Goal: Transaction & Acquisition: Book appointment/travel/reservation

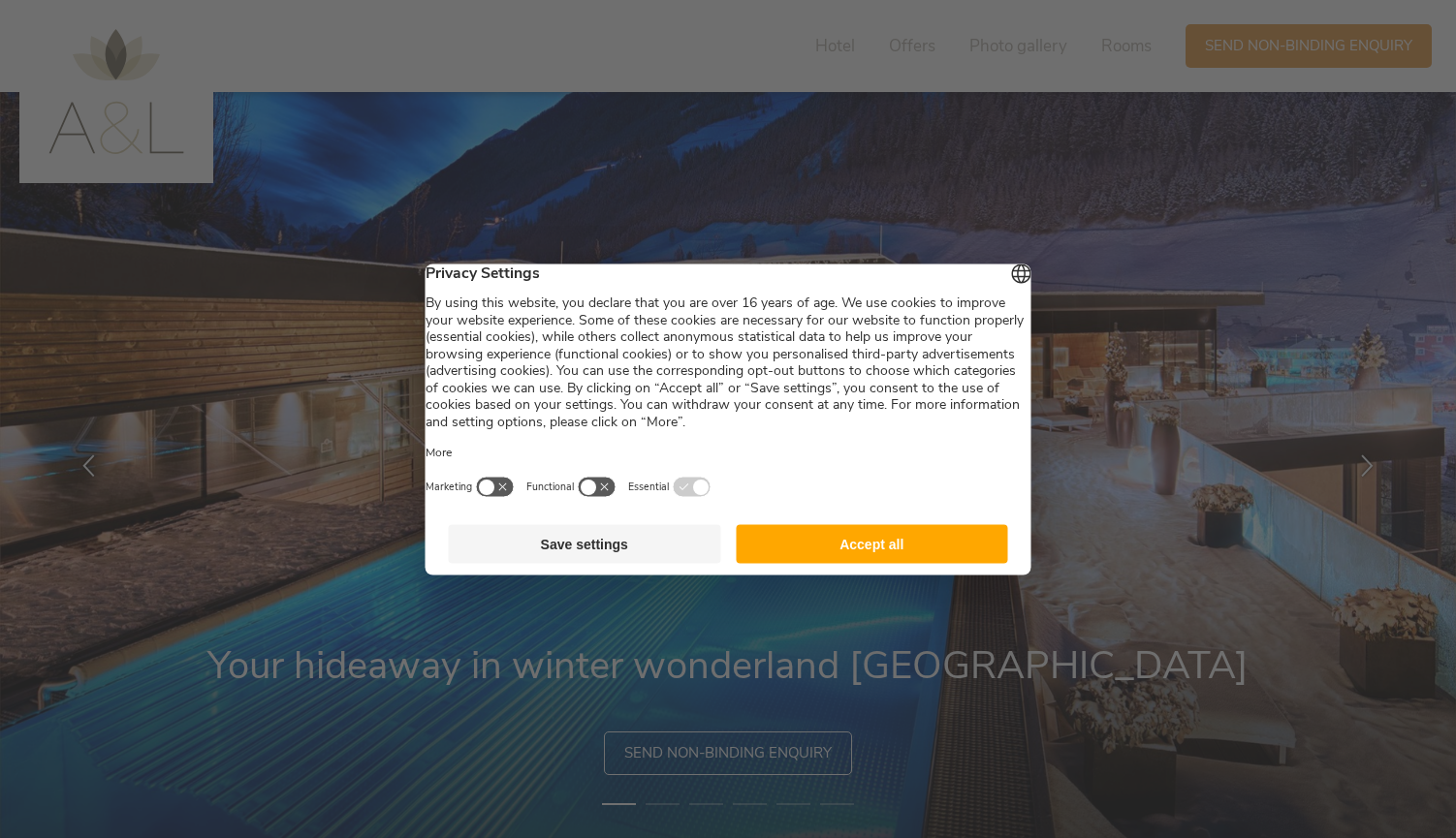
click at [646, 553] on button "Save settings" at bounding box center [585, 543] width 272 height 39
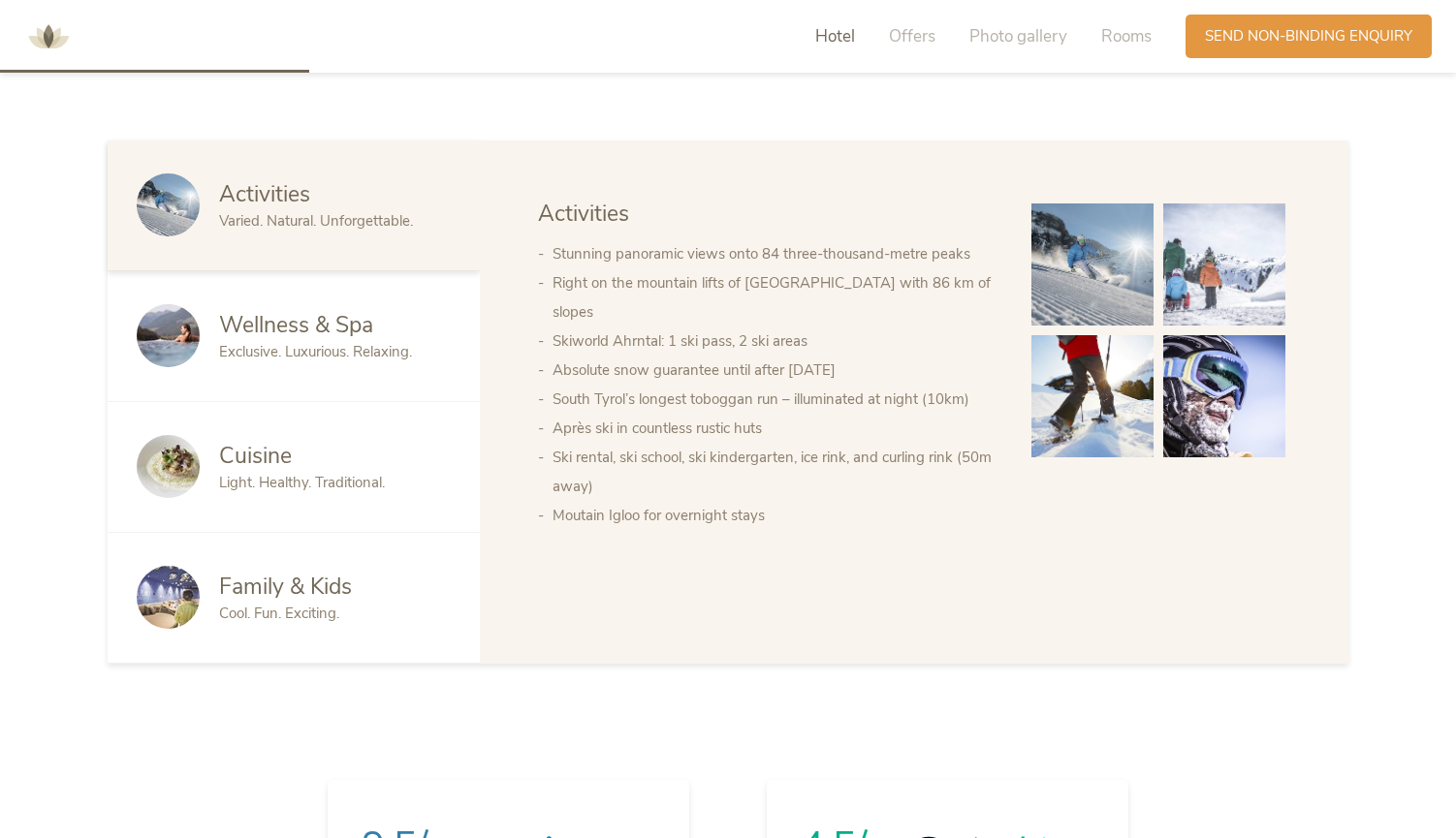
scroll to position [1129, 0]
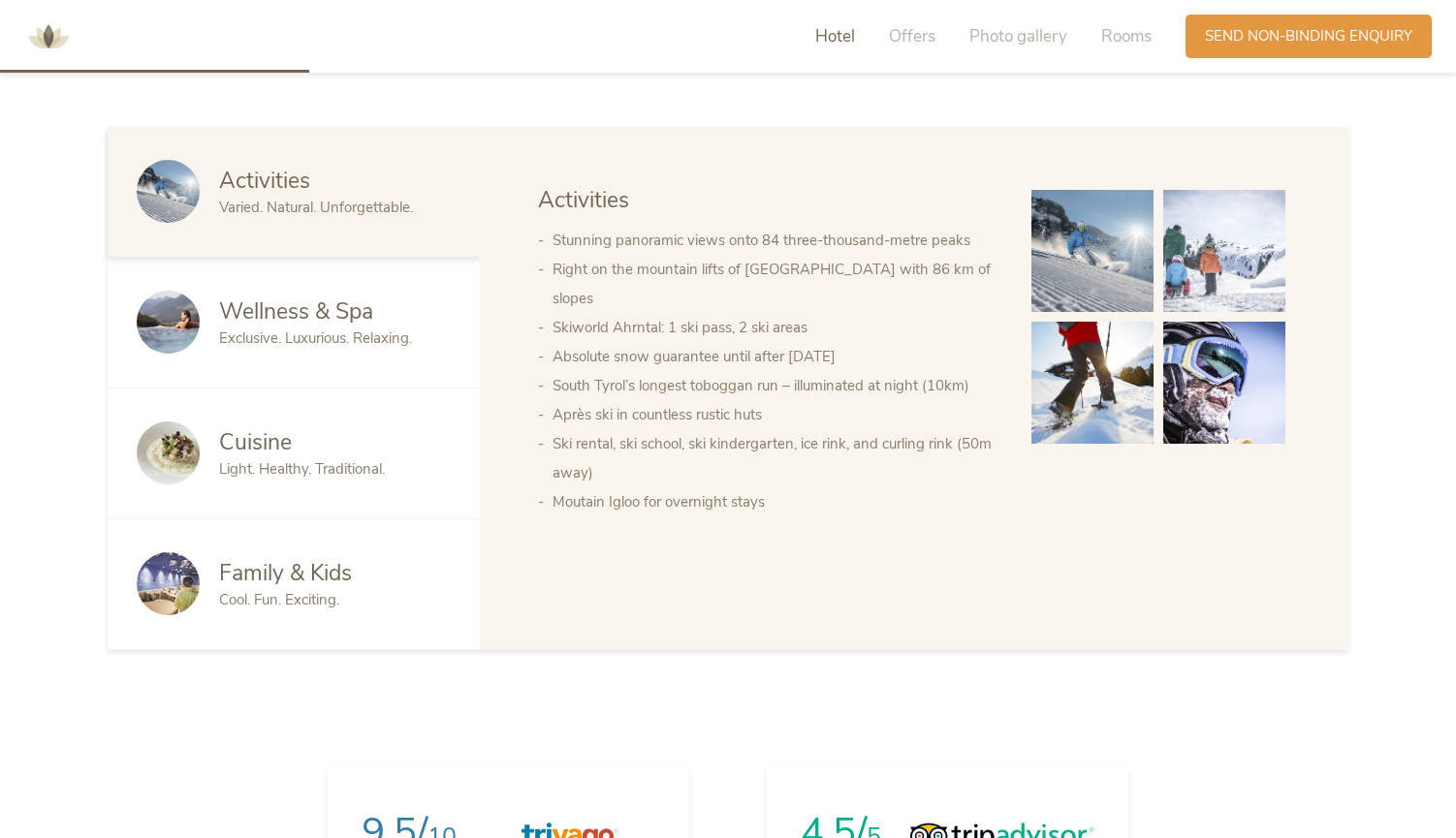
click at [321, 590] on span "Cool. Fun. Exciting." at bounding box center [279, 600] width 121 height 19
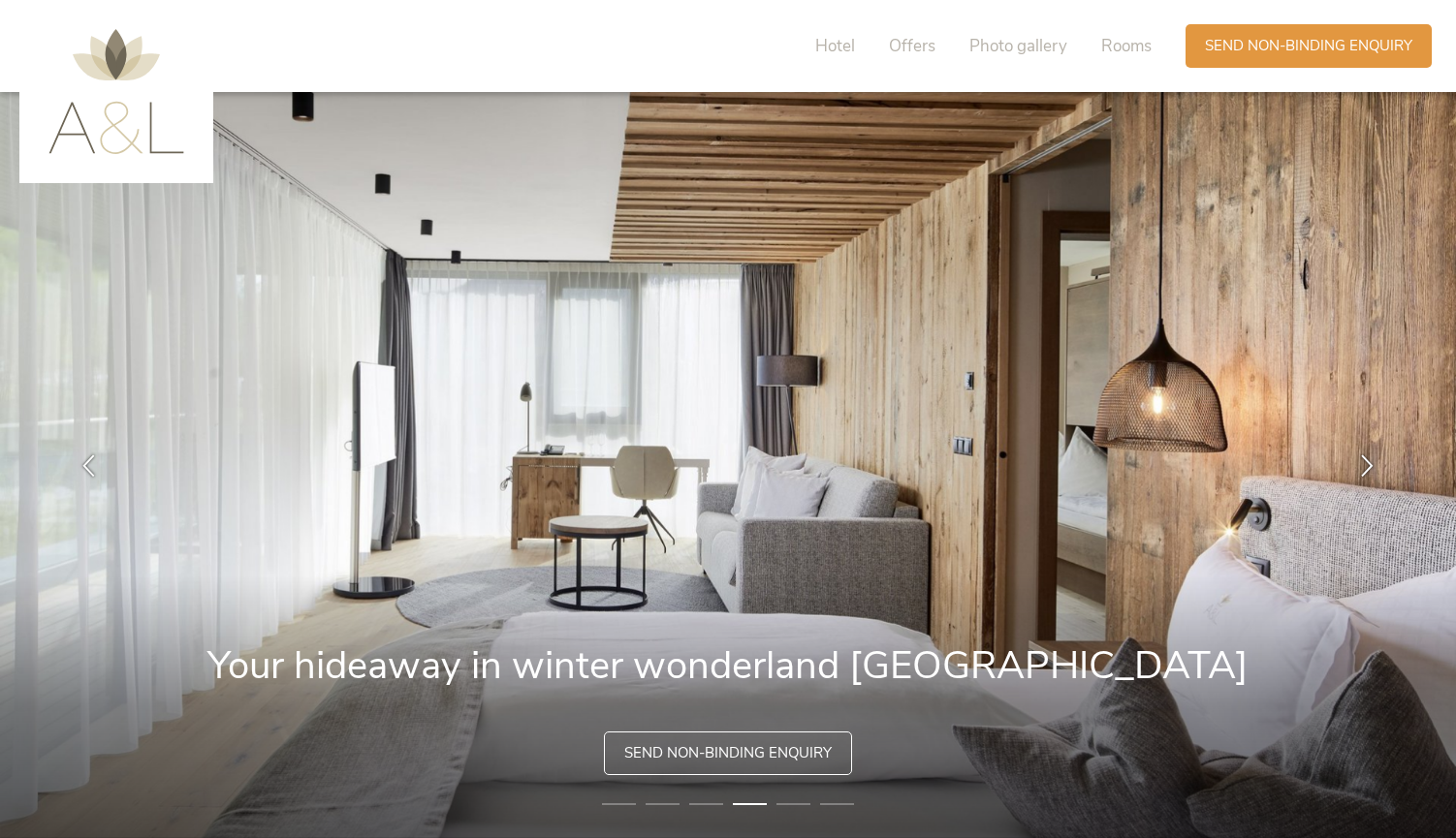
scroll to position [0, 0]
click at [913, 51] on span "Offers" at bounding box center [912, 46] width 47 height 22
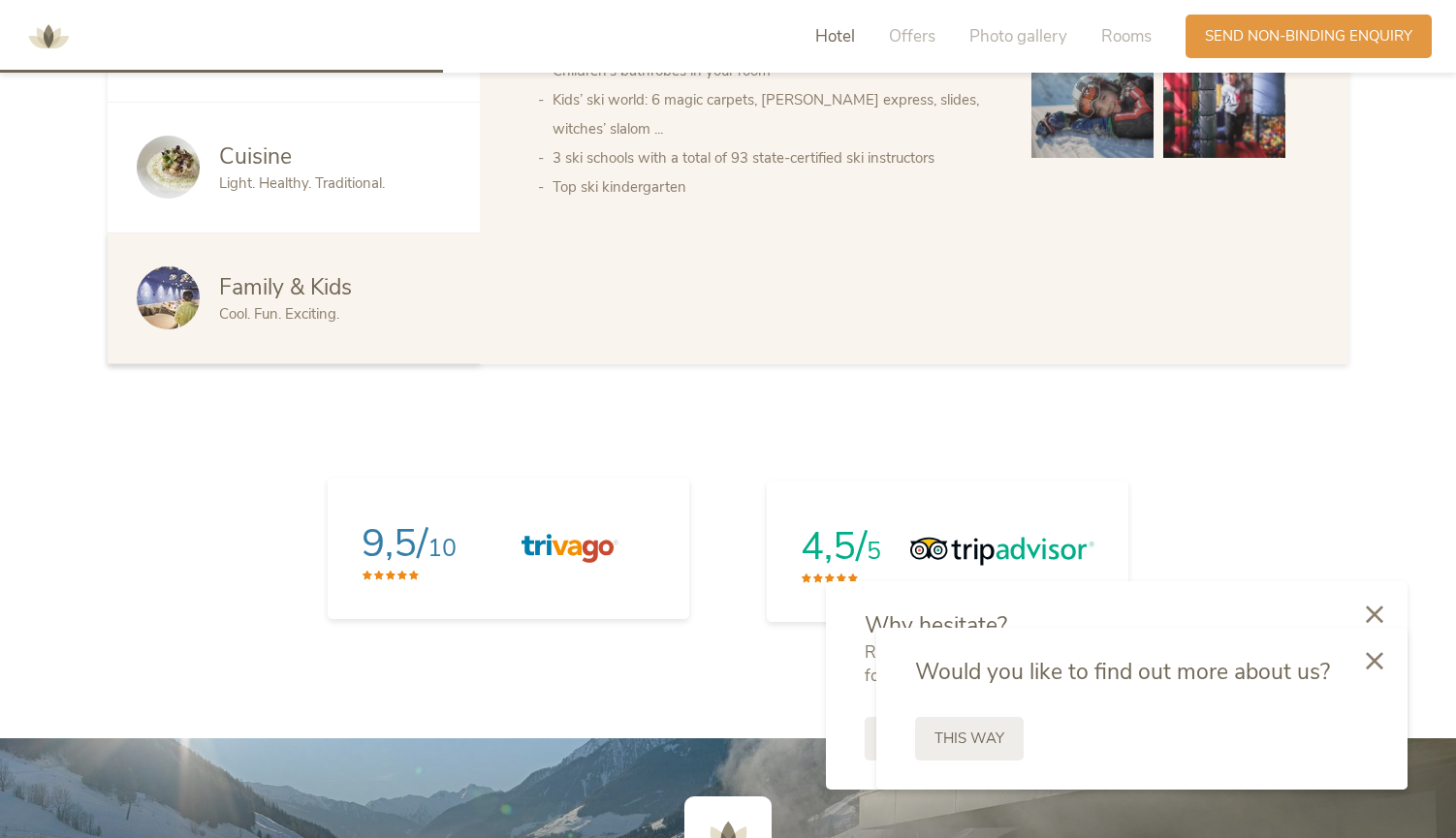
scroll to position [1400, 0]
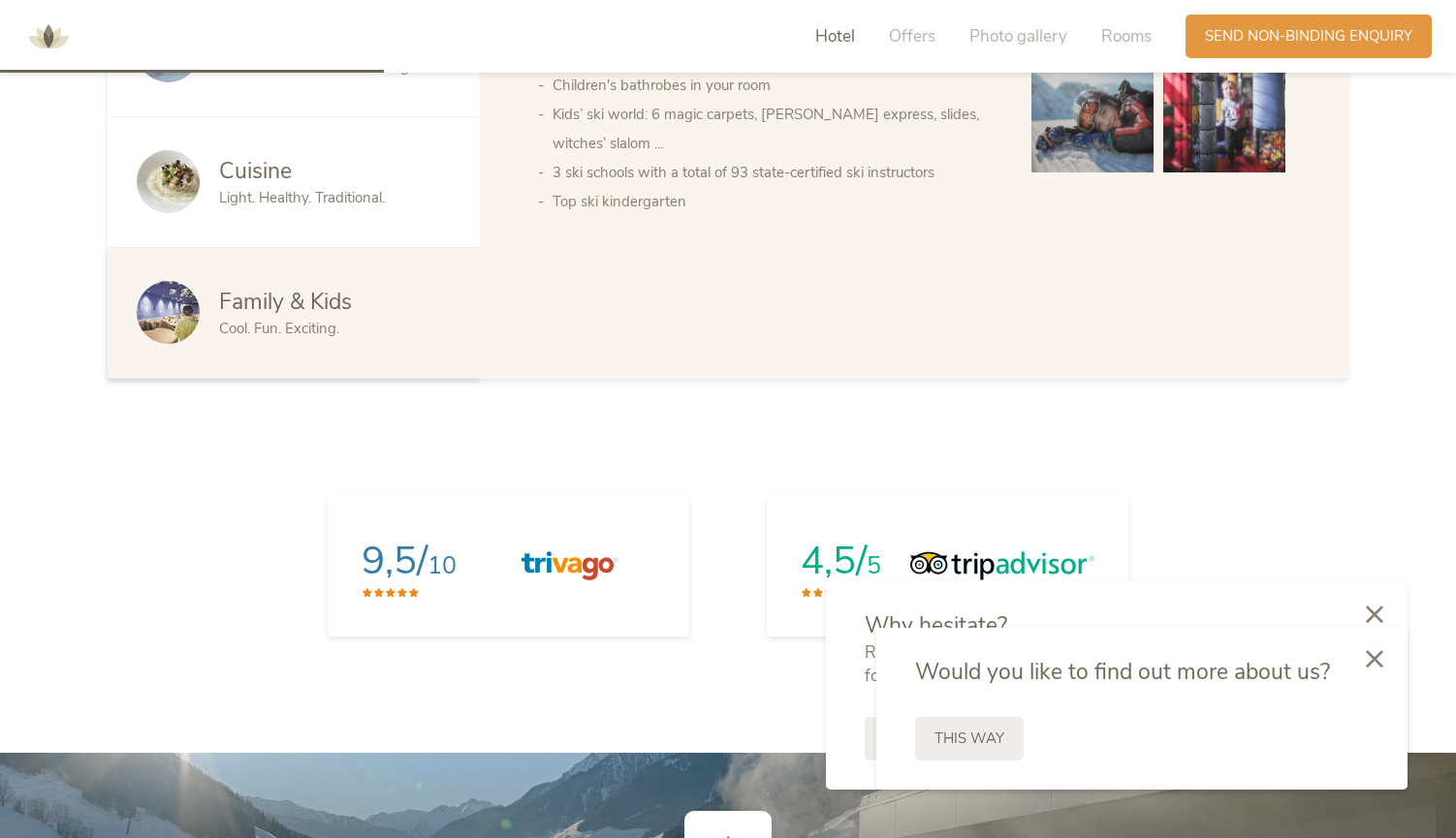
click at [1381, 667] on icon at bounding box center [1374, 659] width 18 height 17
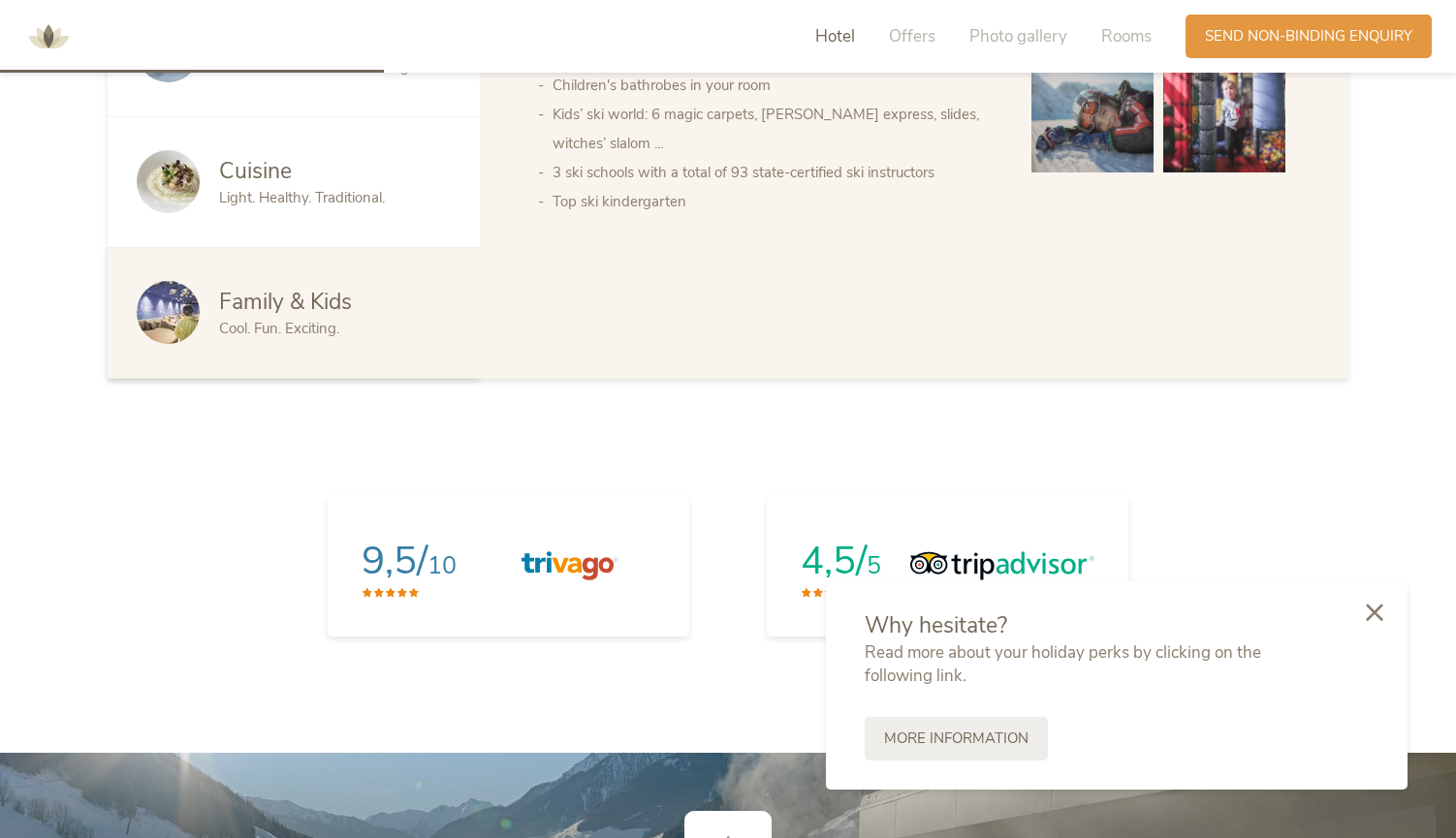
click at [1373, 618] on icon at bounding box center [1374, 612] width 18 height 17
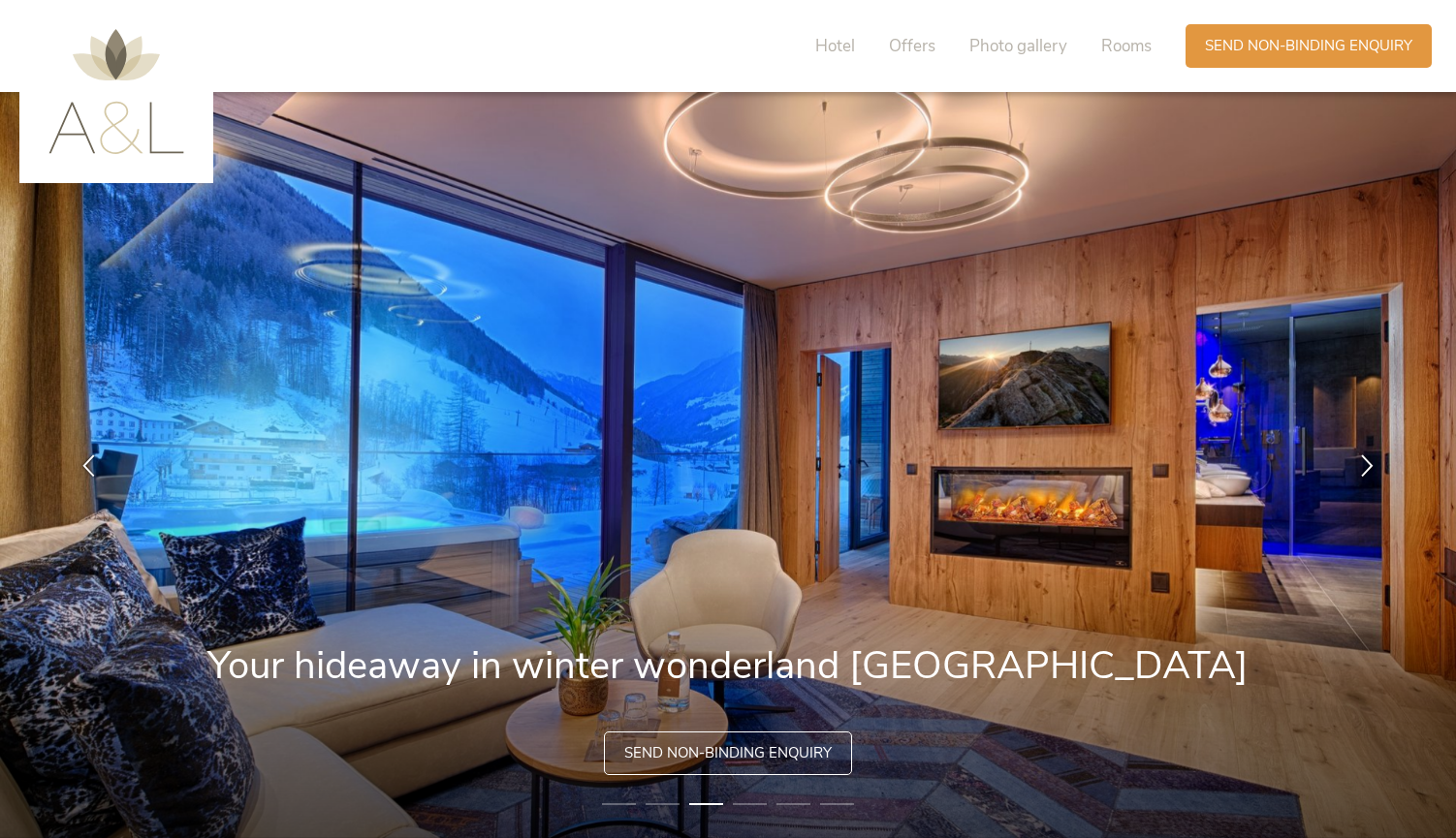
scroll to position [0, 0]
click at [835, 43] on span "Hotel" at bounding box center [835, 46] width 40 height 22
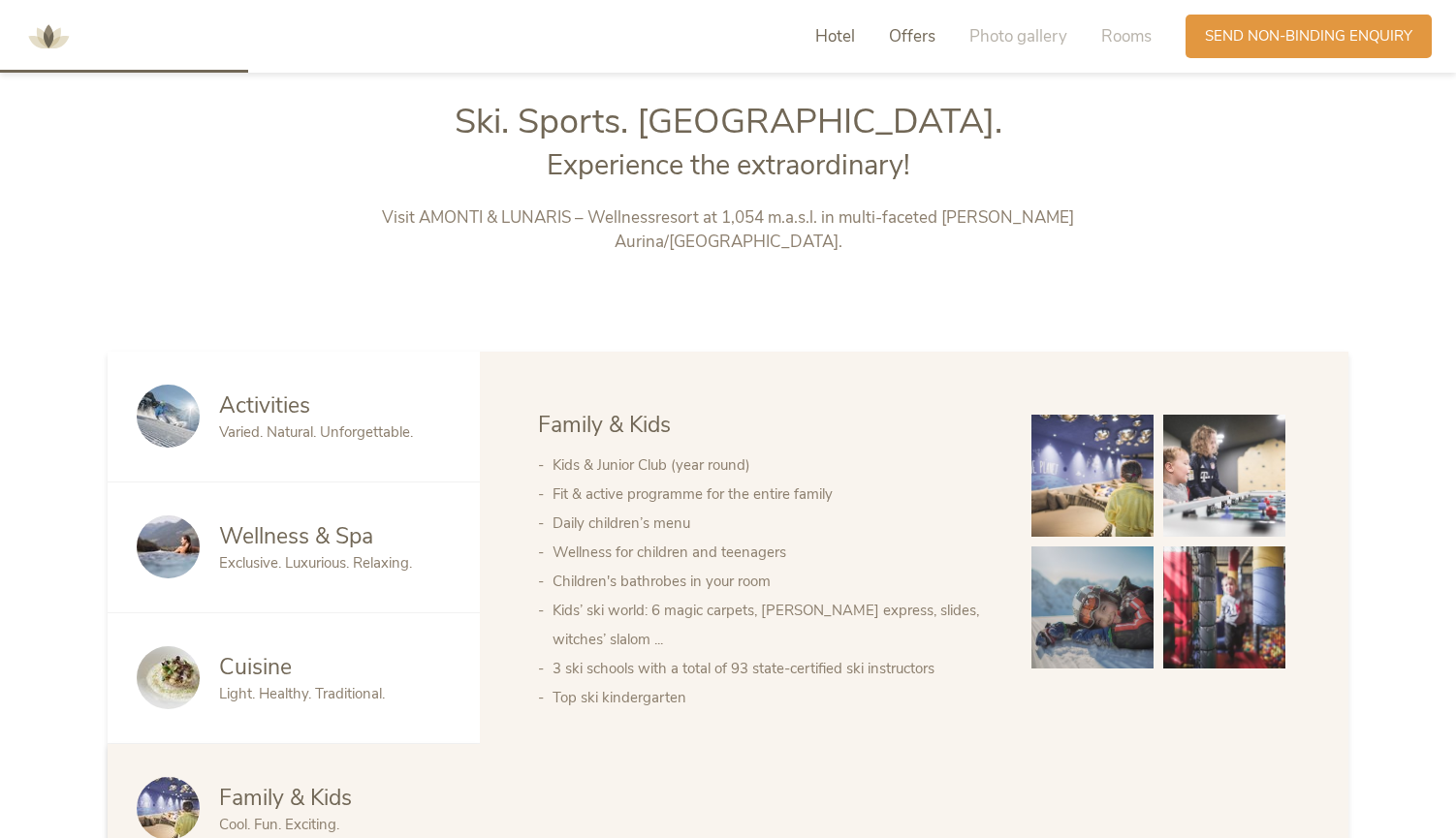
click at [905, 33] on span "Offers" at bounding box center [912, 36] width 47 height 22
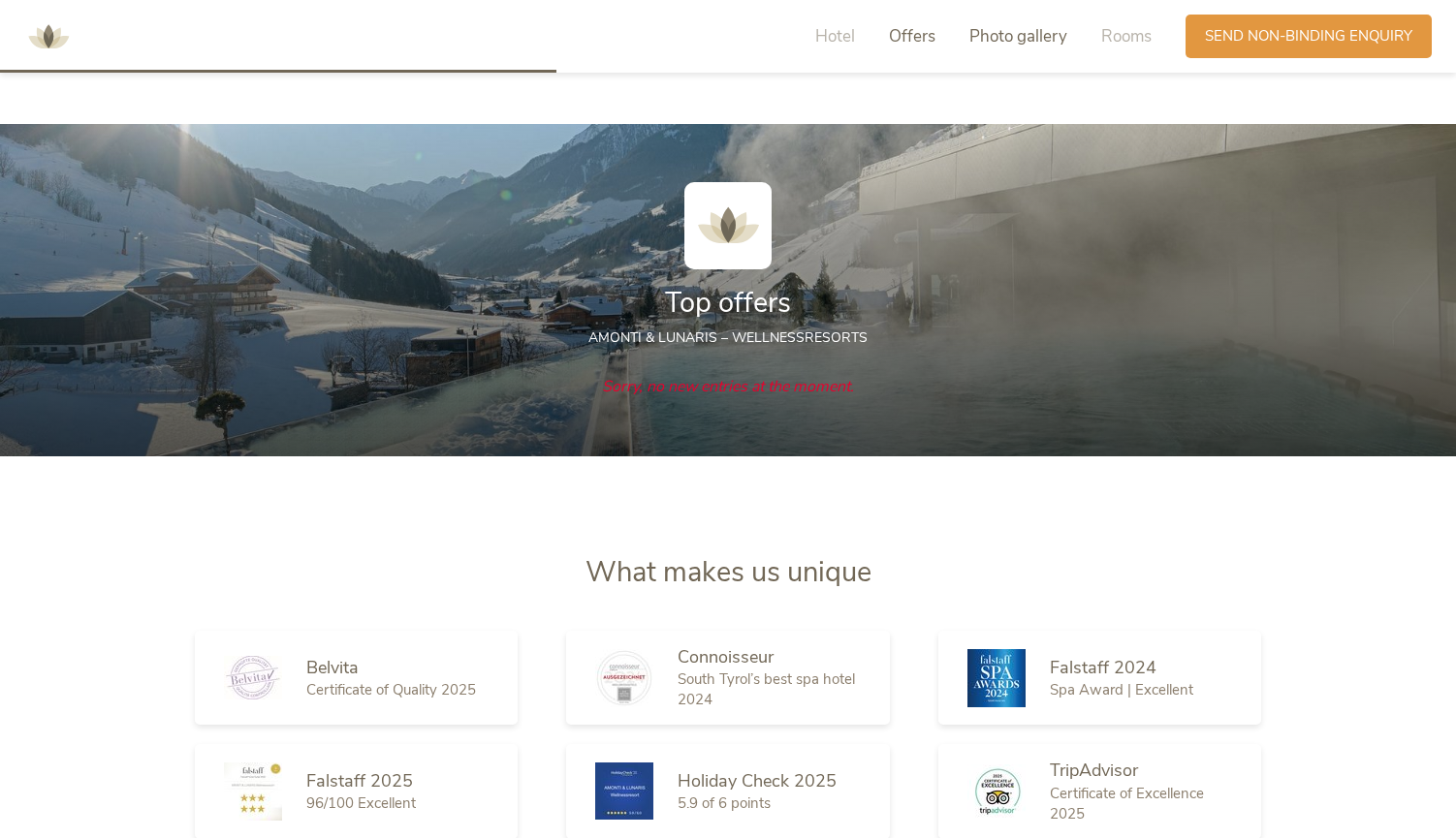
click at [1013, 40] on span "Photo gallery" at bounding box center [1018, 36] width 98 height 22
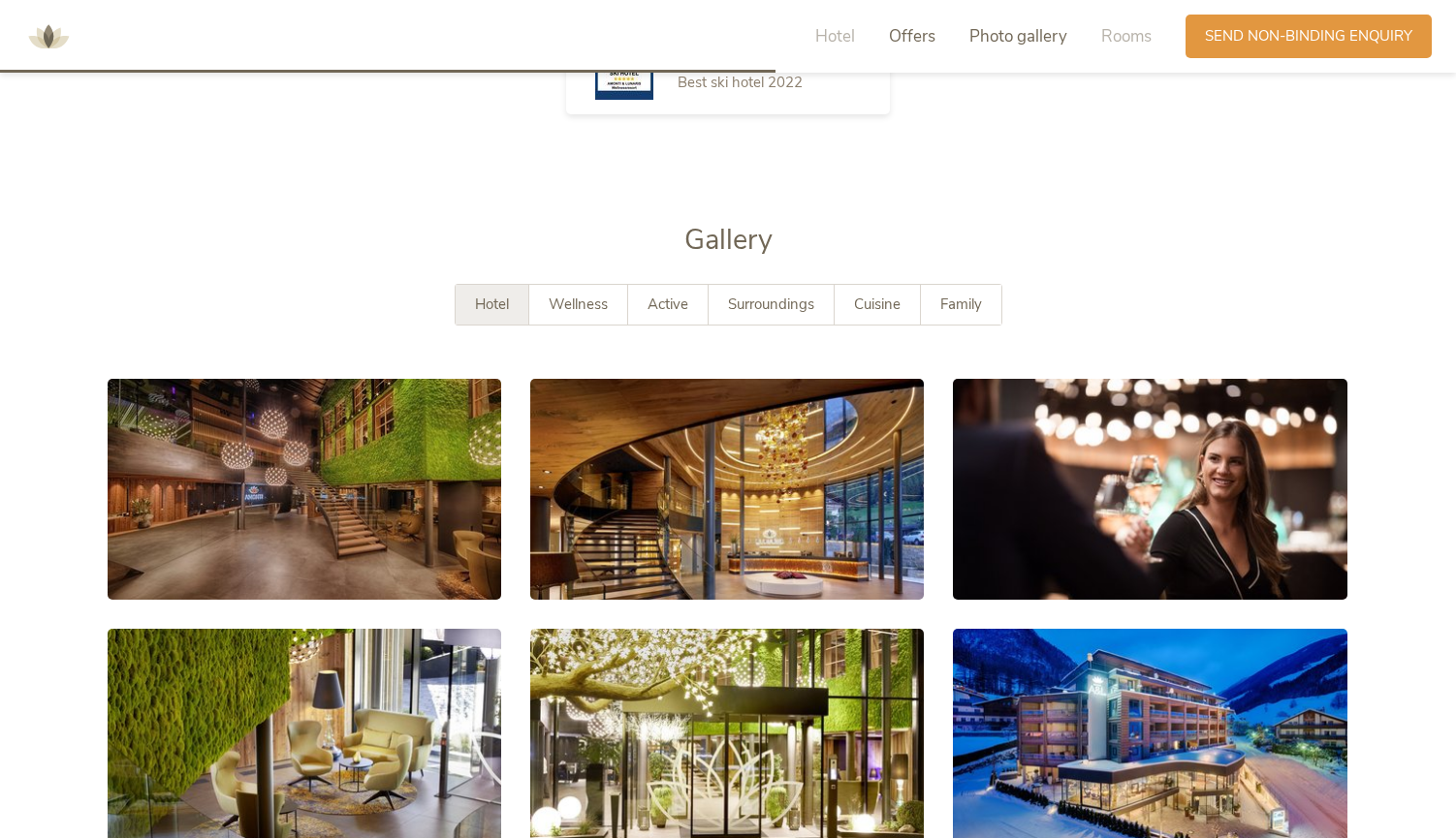
scroll to position [2954, 0]
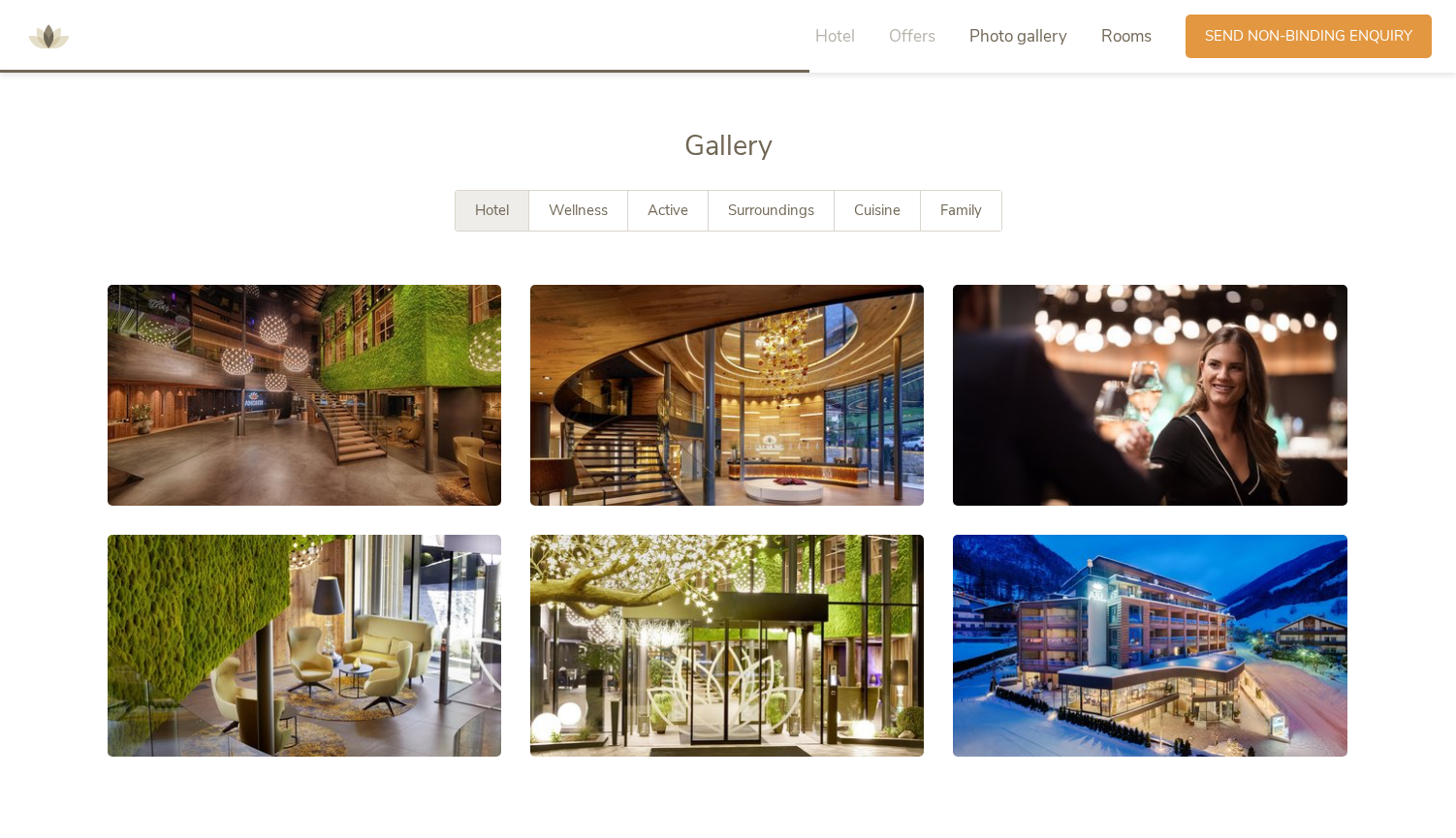
click at [1106, 38] on span "Rooms" at bounding box center [1126, 36] width 51 height 22
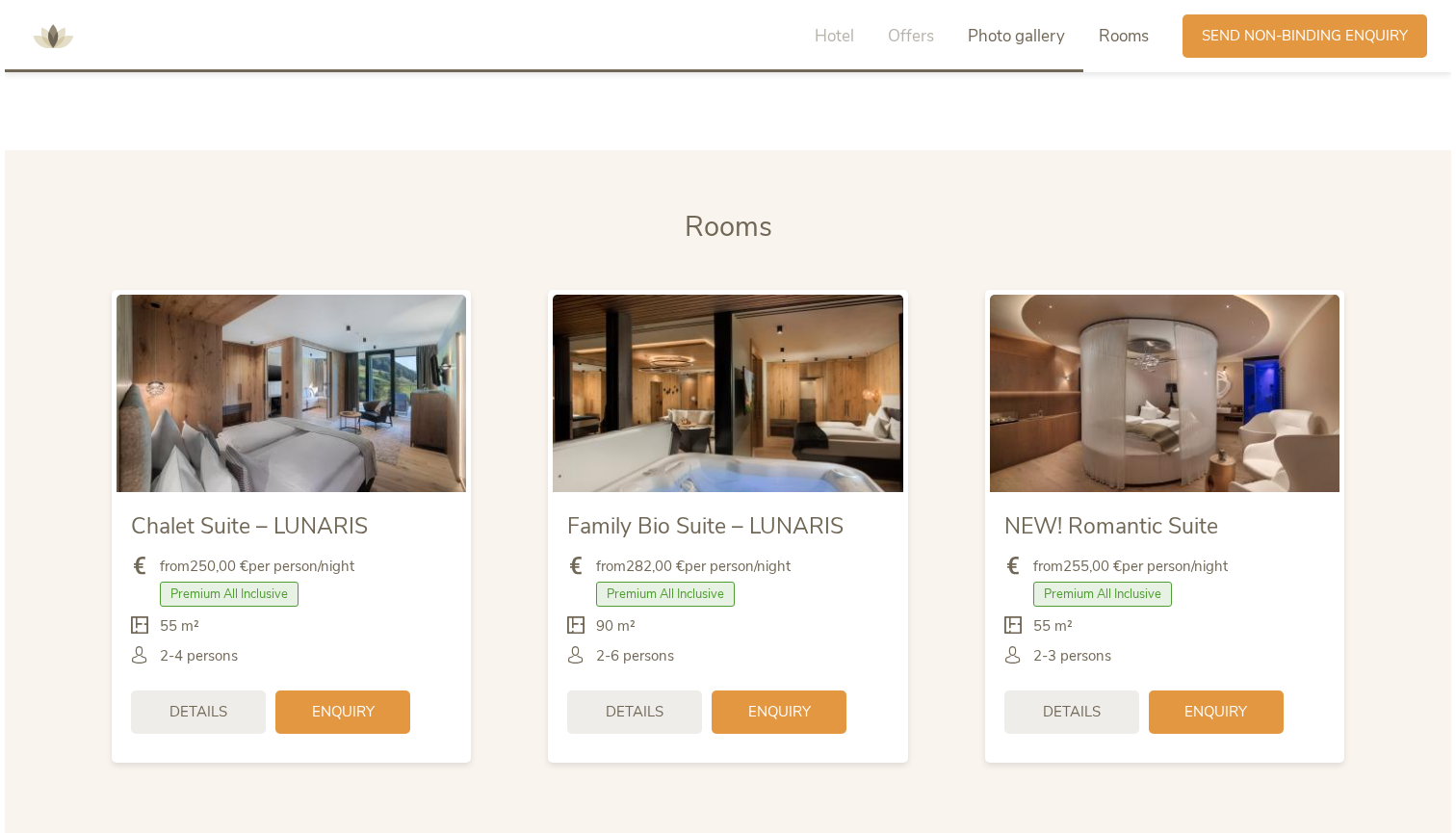
scroll to position [3992, 0]
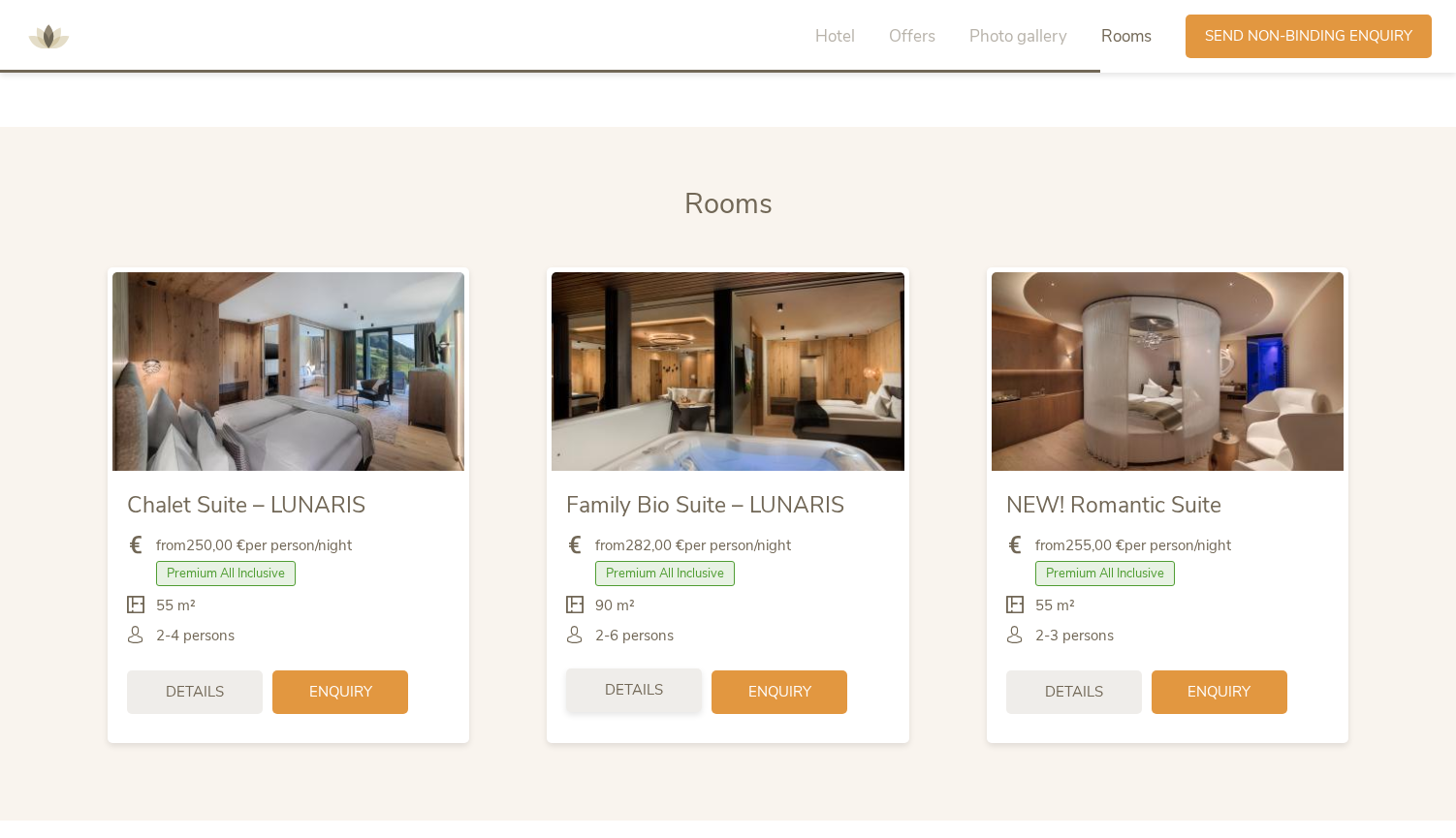
click at [654, 681] on span "Details" at bounding box center [634, 690] width 58 height 20
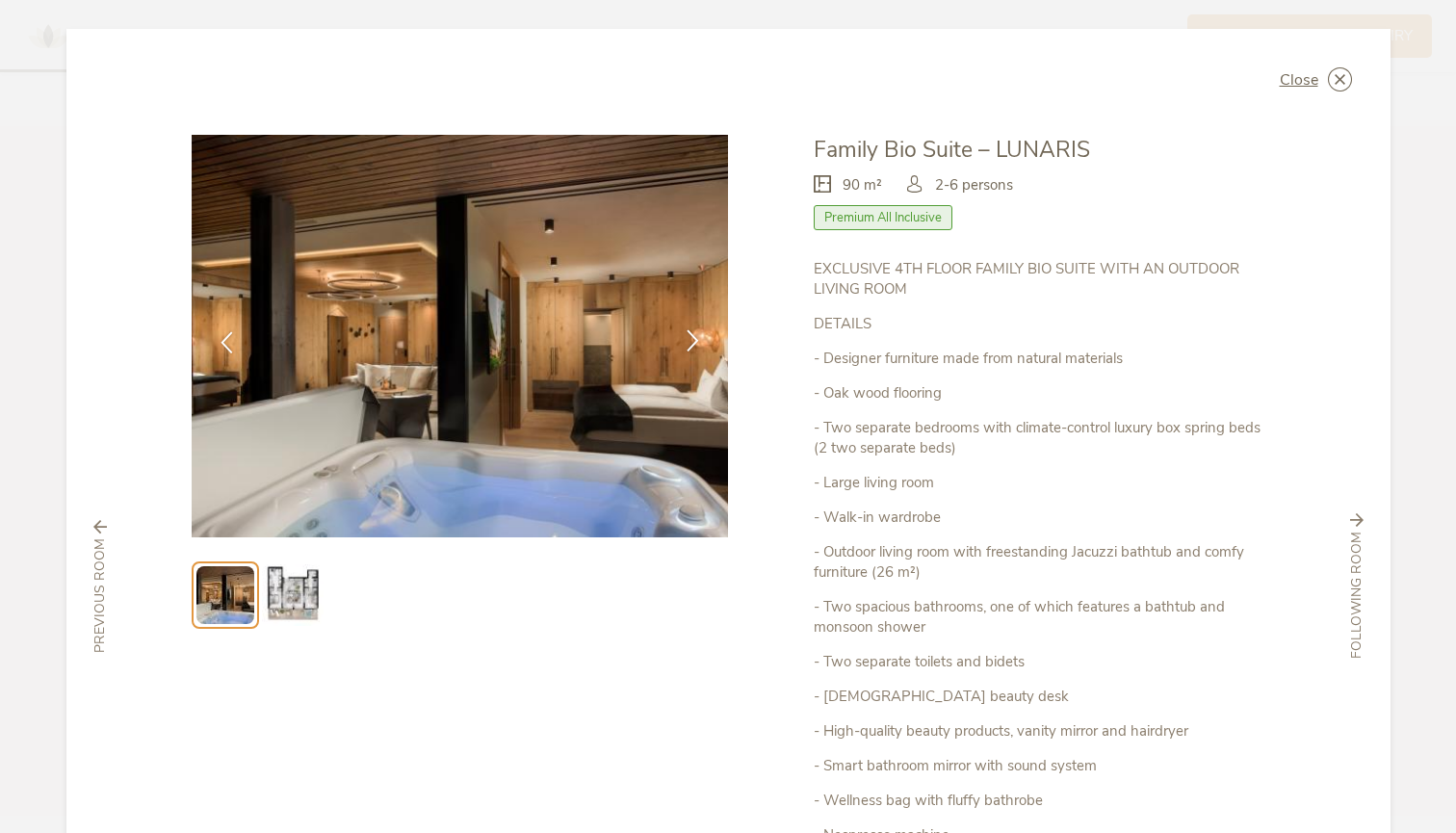
click at [688, 334] on icon at bounding box center [693, 340] width 22 height 22
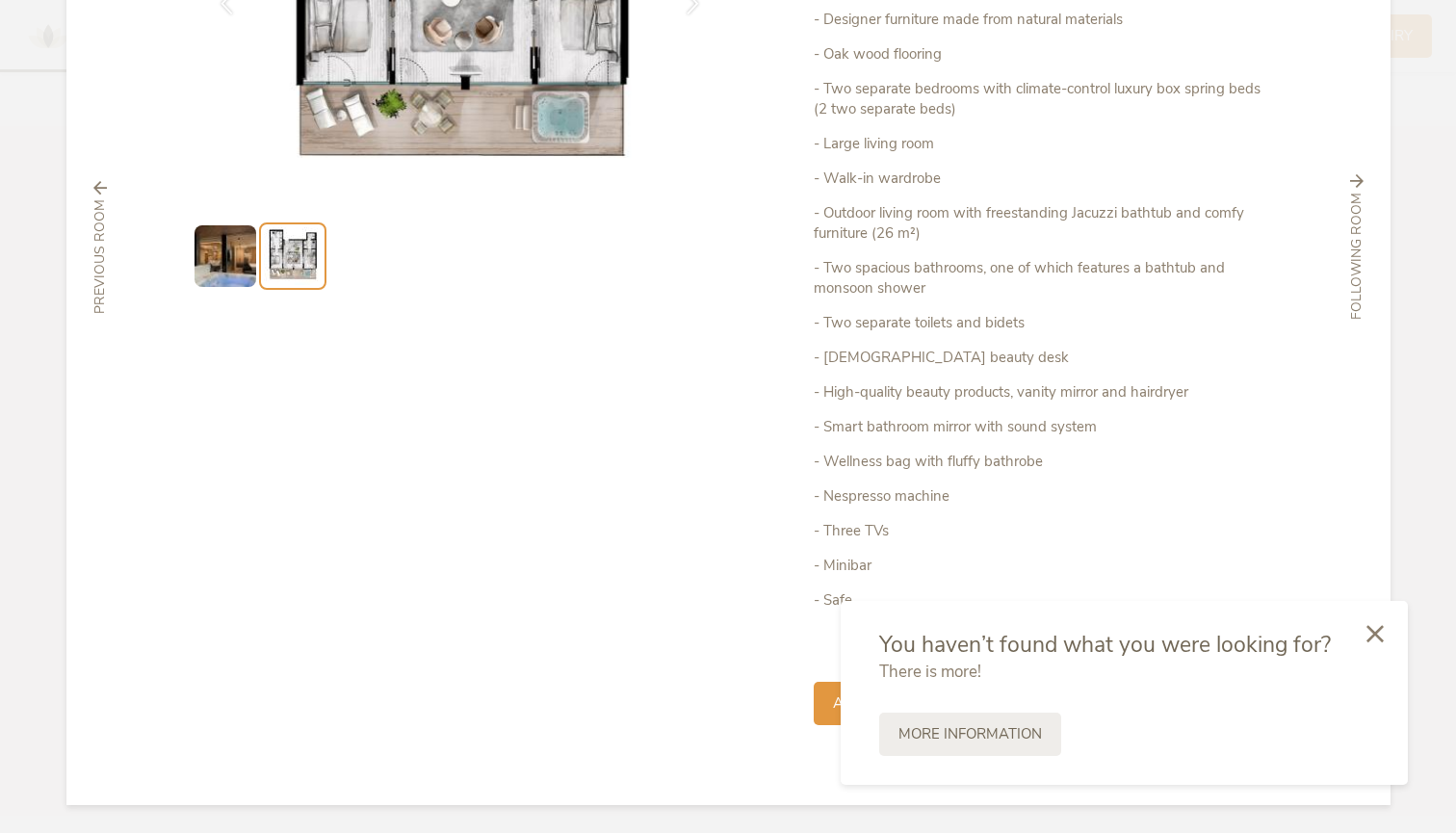
scroll to position [332, 0]
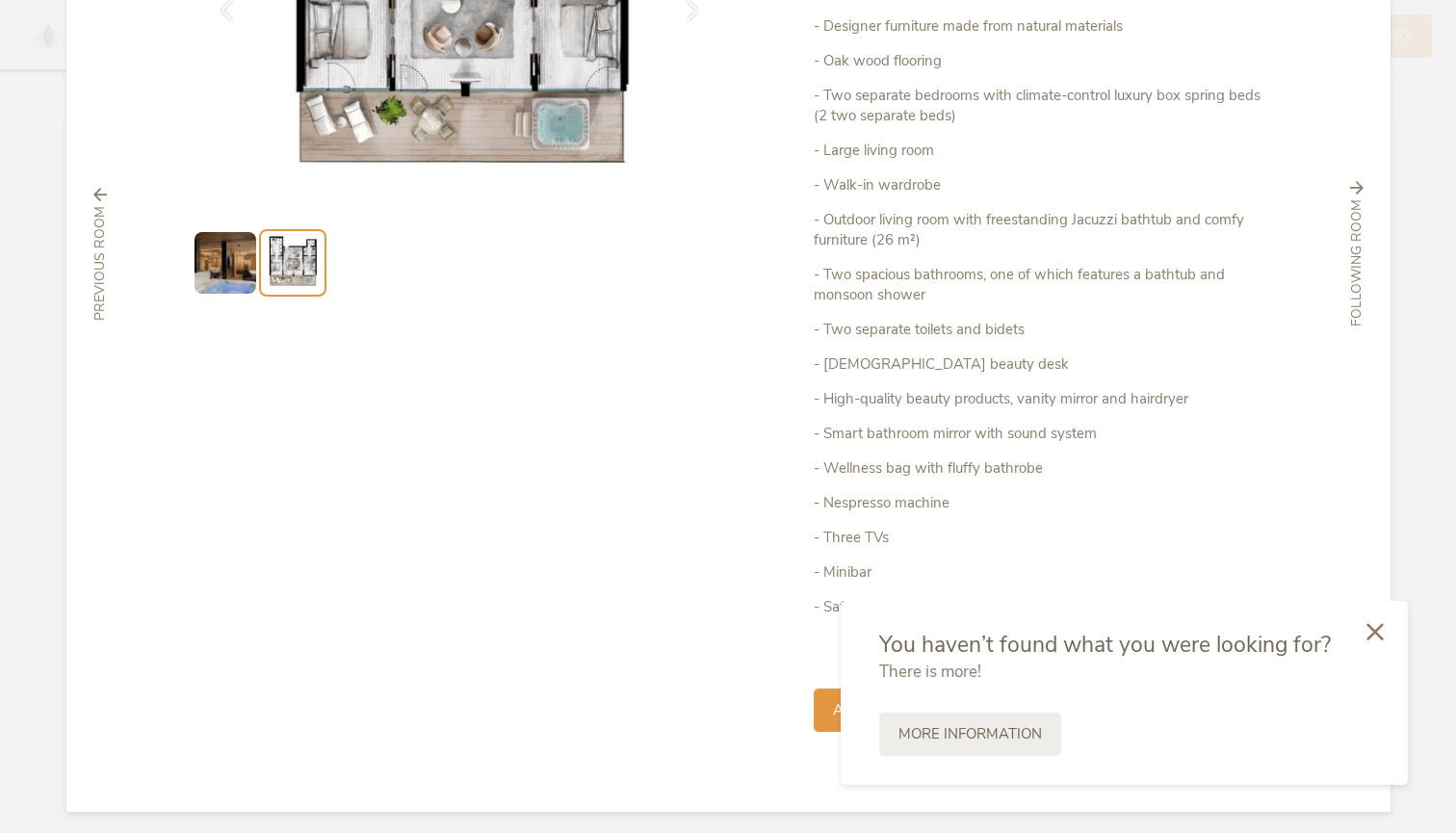
click at [1370, 633] on icon at bounding box center [1375, 632] width 17 height 17
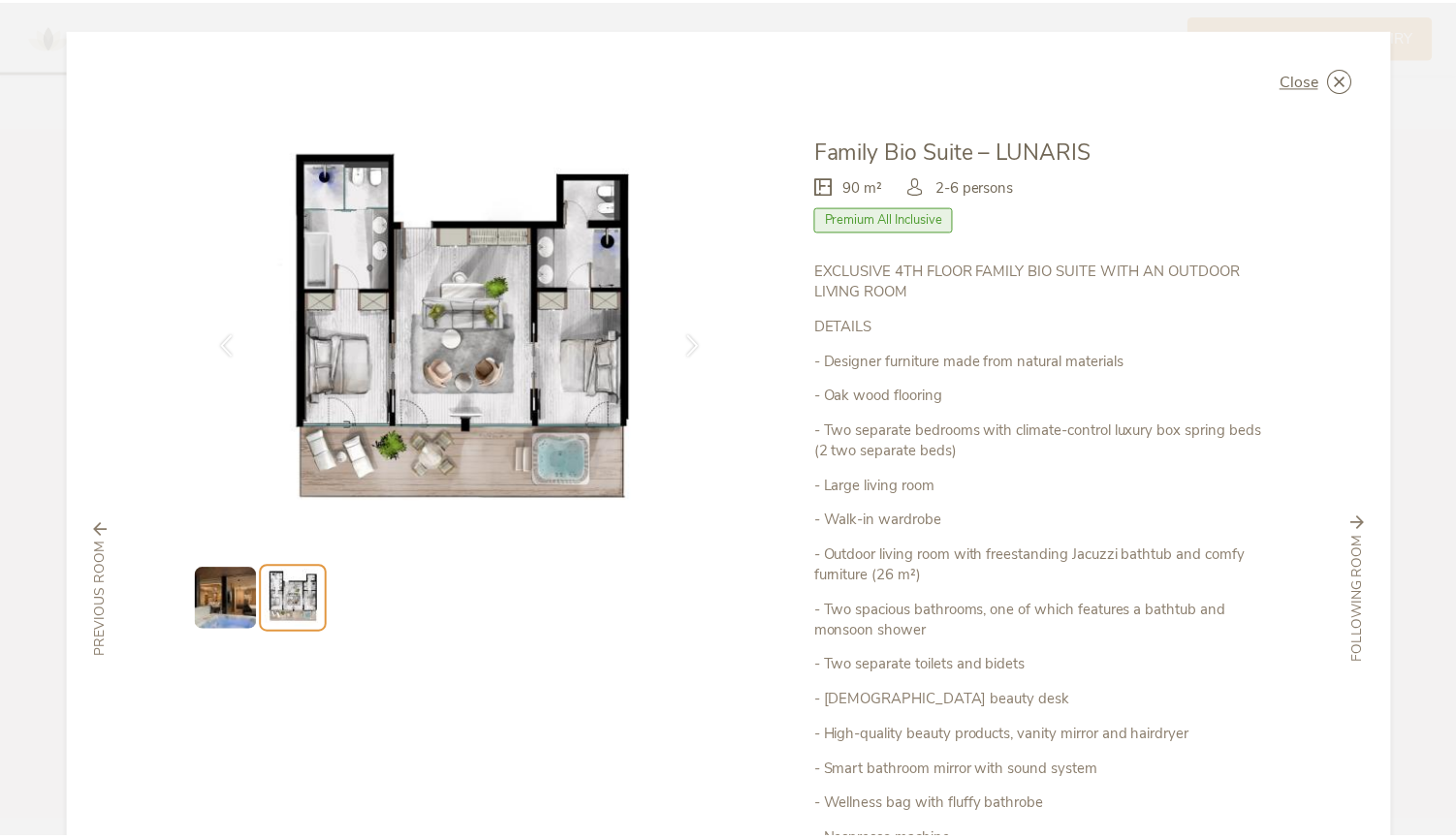
scroll to position [0, 0]
click at [1292, 85] on span "Close" at bounding box center [1308, 81] width 39 height 16
